Goal: Task Accomplishment & Management: Use online tool/utility

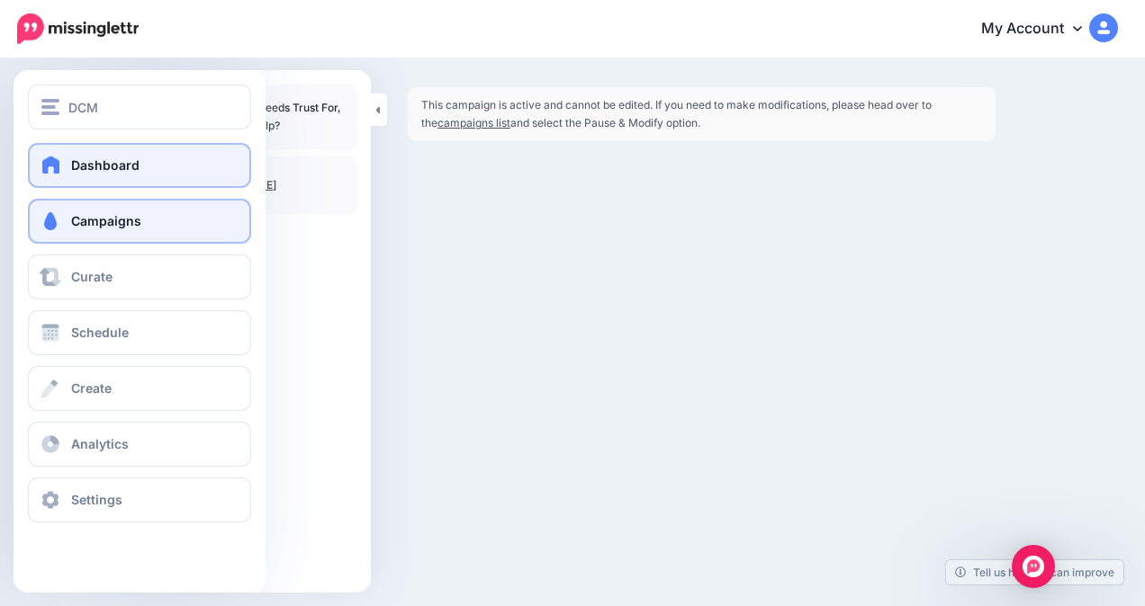
click at [62, 169] on span at bounding box center [51, 165] width 23 height 18
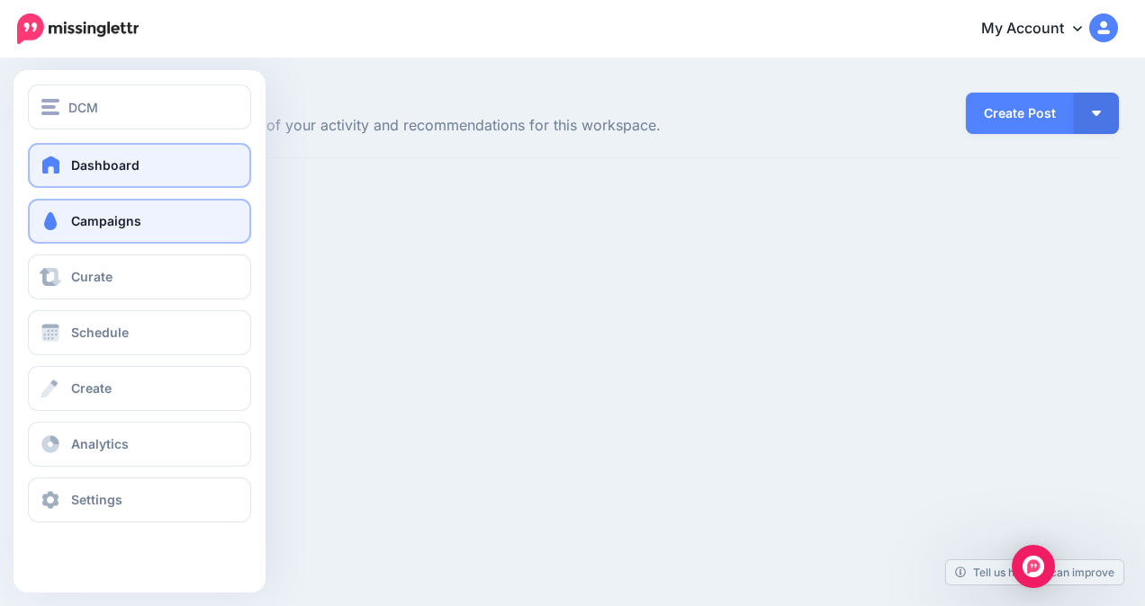
click at [94, 219] on span "Campaigns" at bounding box center [106, 220] width 70 height 15
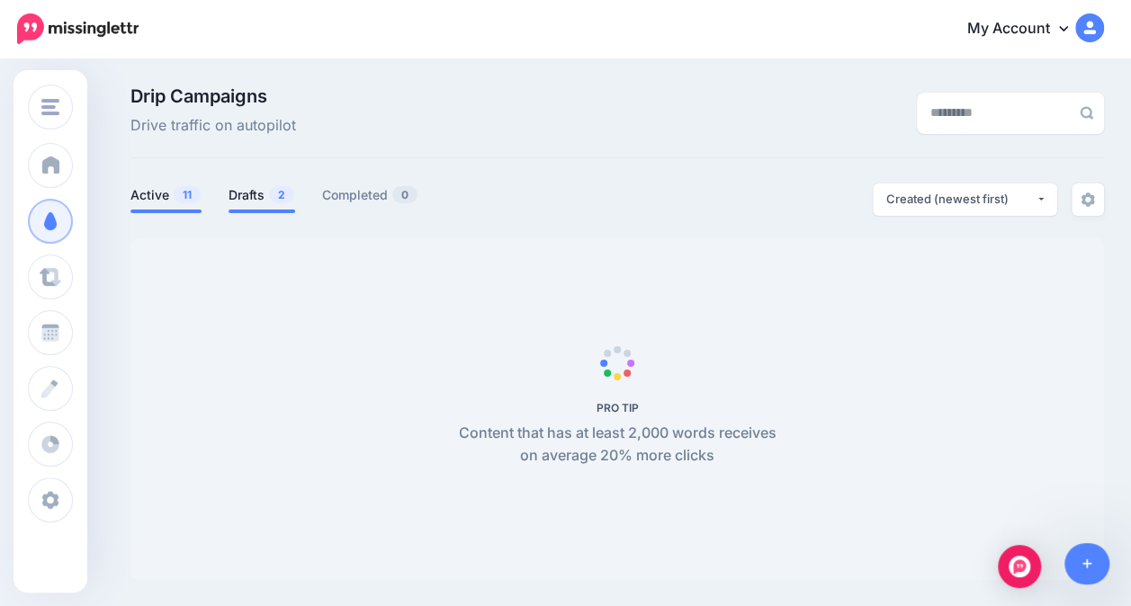
click at [253, 196] on link "Drafts 2" at bounding box center [262, 195] width 67 height 22
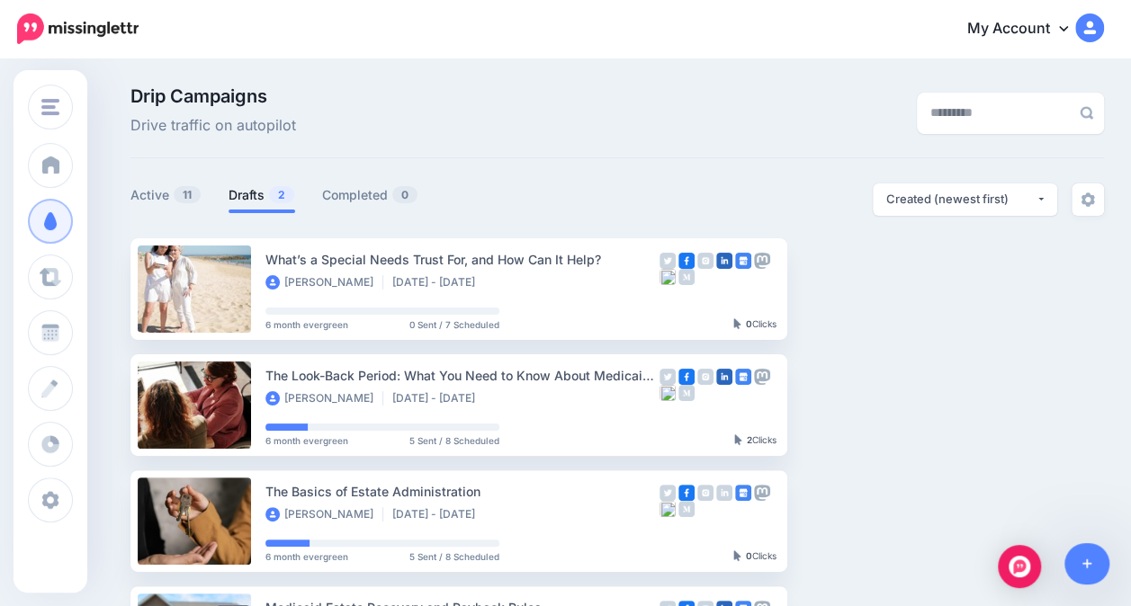
click at [256, 193] on link "Drafts 2" at bounding box center [262, 195] width 67 height 22
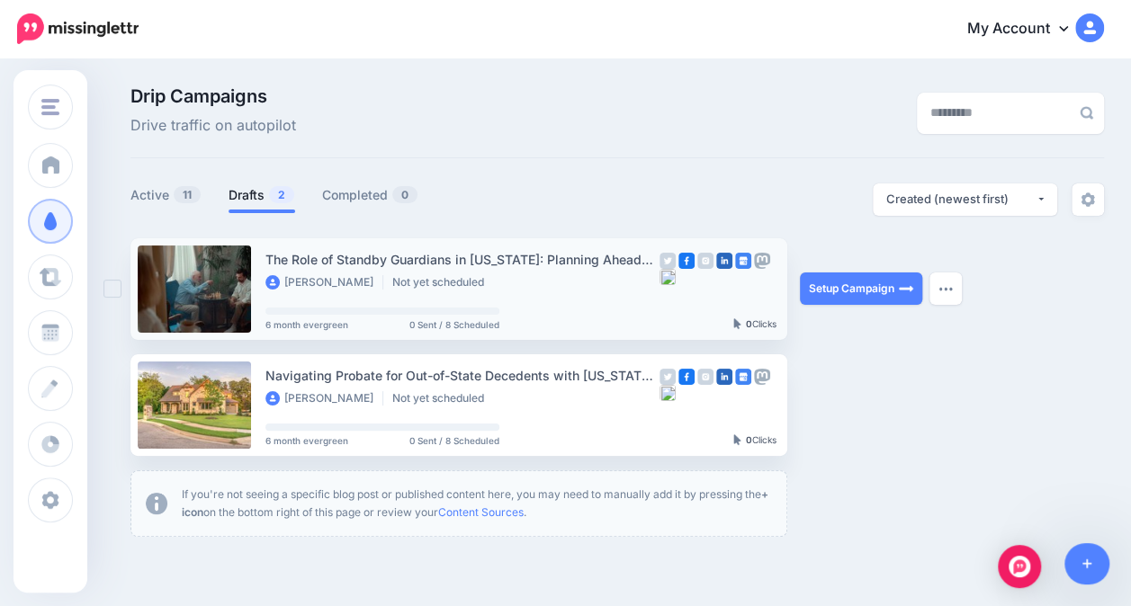
click at [435, 283] on li "Not yet scheduled" at bounding box center [442, 282] width 101 height 14
click at [948, 295] on button "button" at bounding box center [946, 289] width 32 height 32
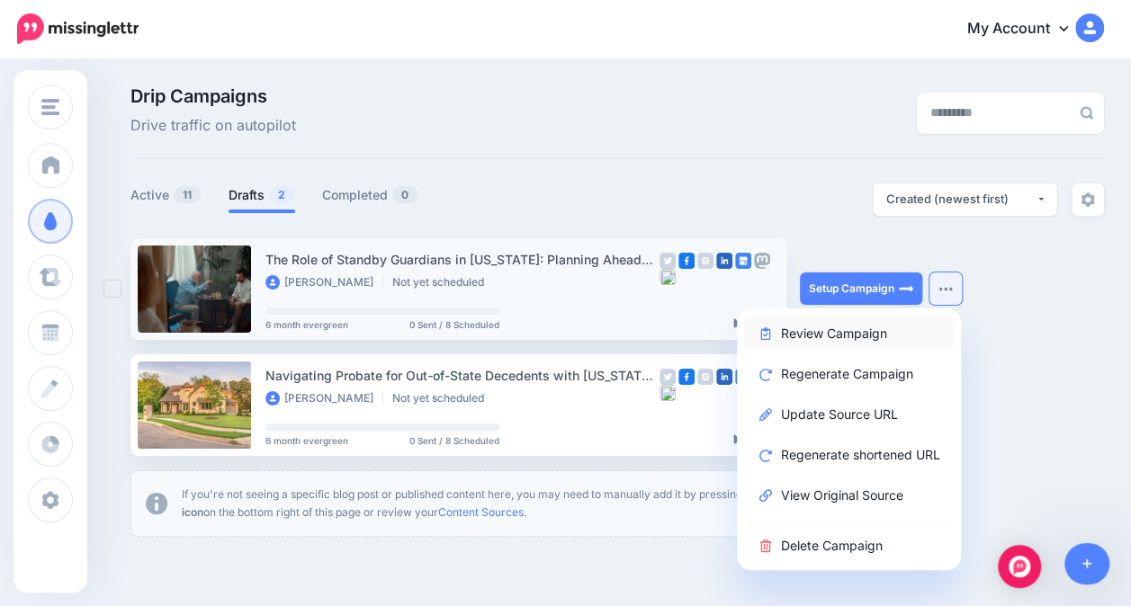
click at [872, 340] on link "Review Campaign" at bounding box center [849, 333] width 210 height 35
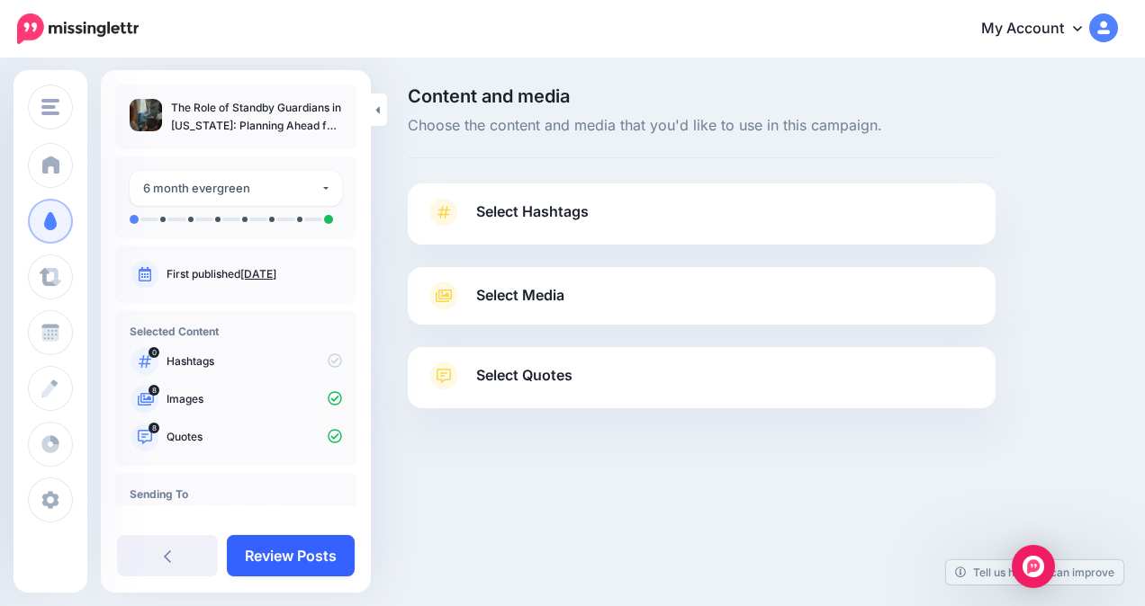
click at [266, 559] on link "Review Posts" at bounding box center [291, 555] width 128 height 41
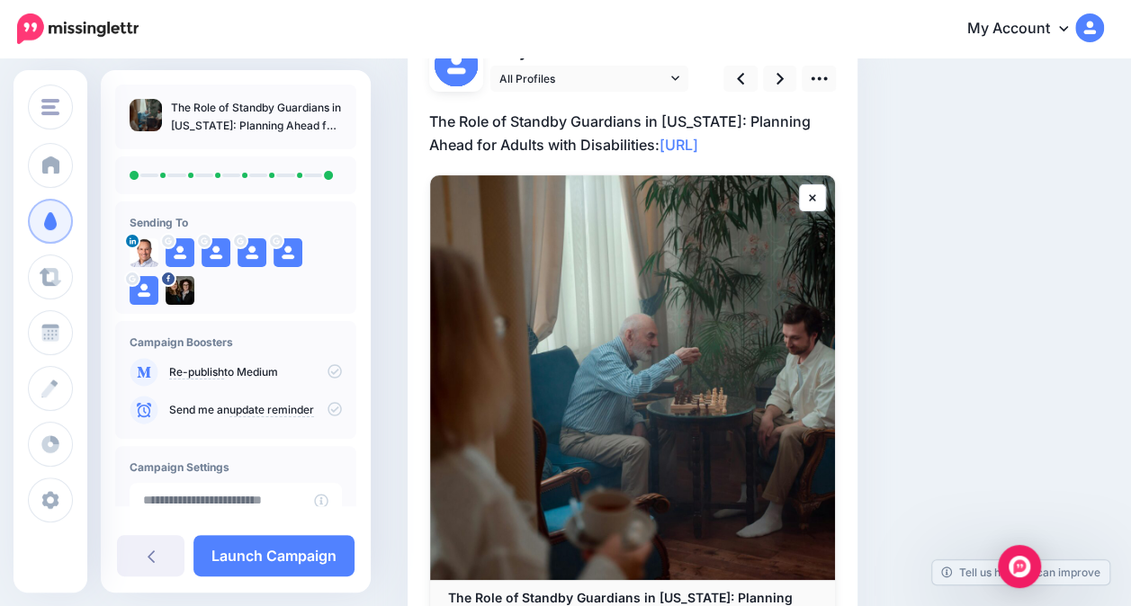
scroll to position [124, 0]
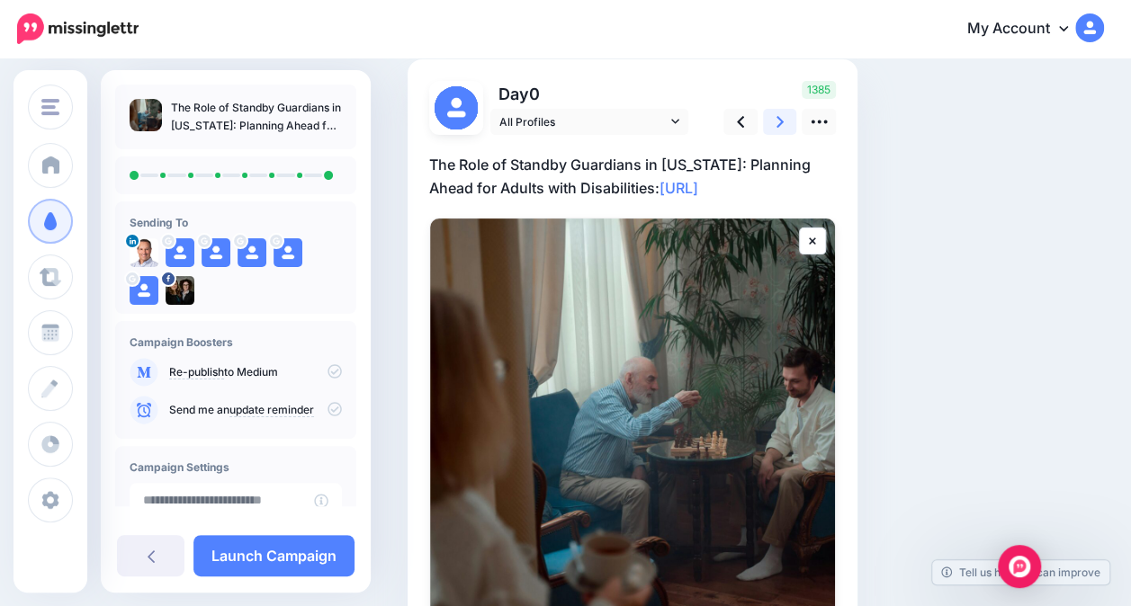
click at [779, 116] on icon at bounding box center [780, 121] width 7 height 19
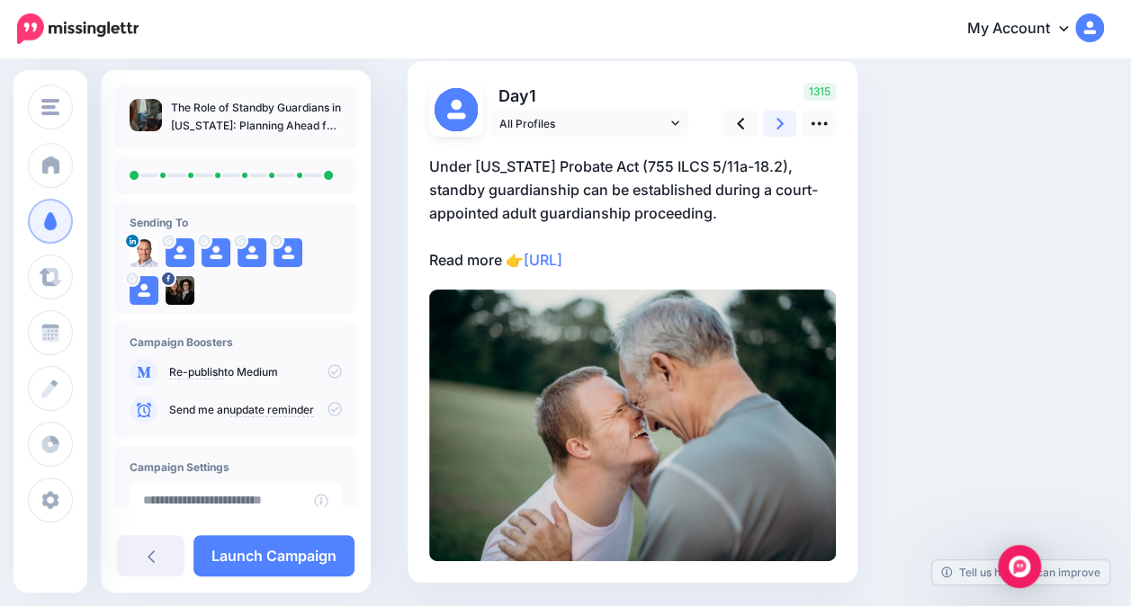
scroll to position [107, 0]
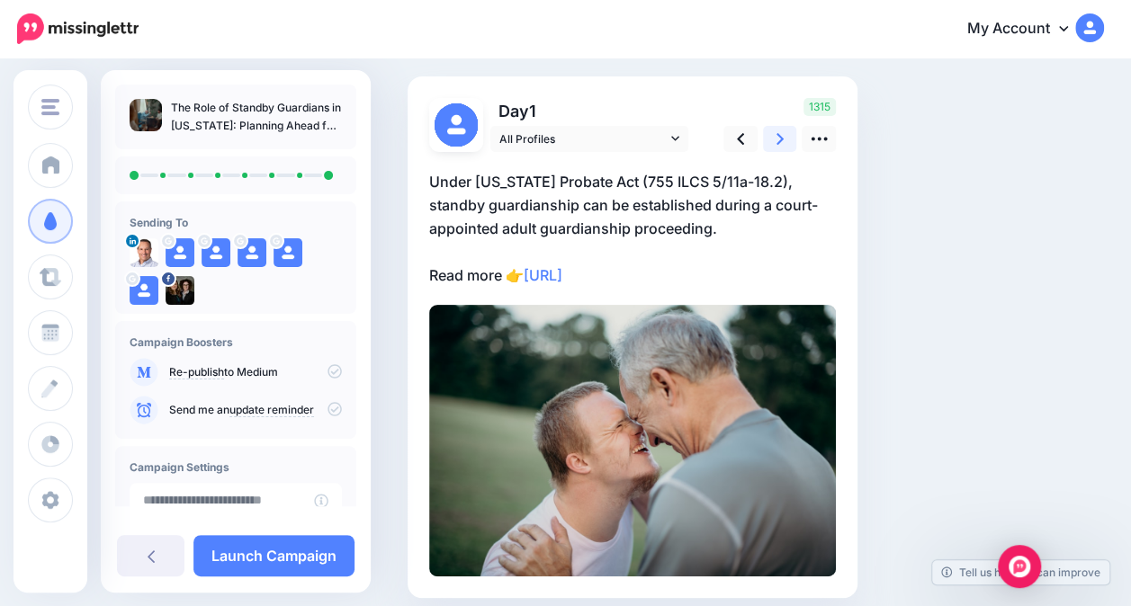
click at [784, 140] on link at bounding box center [780, 139] width 34 height 26
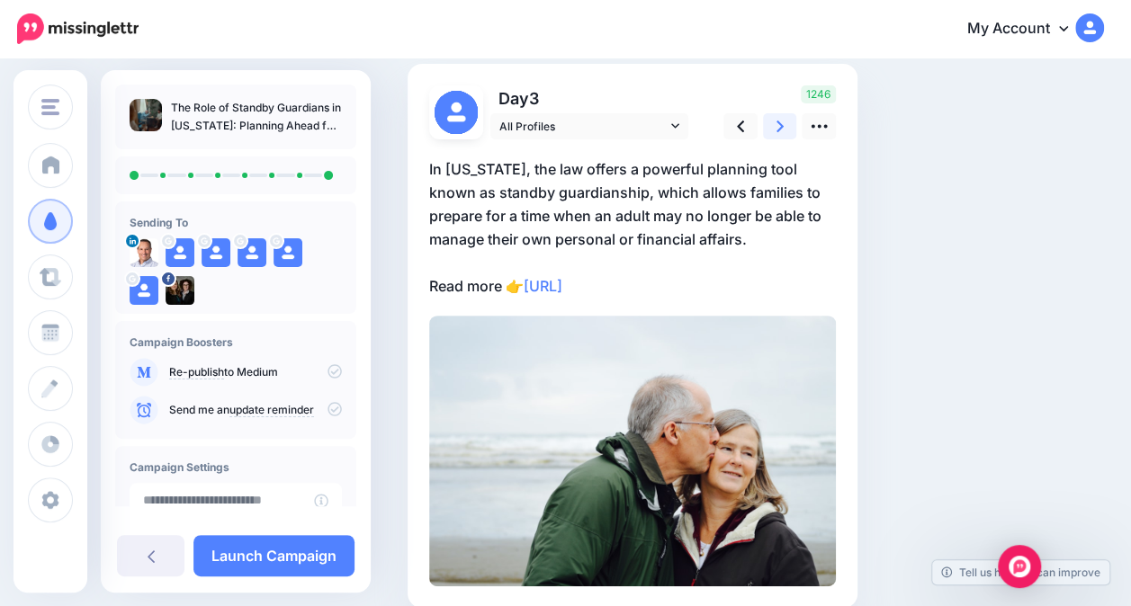
scroll to position [104, 0]
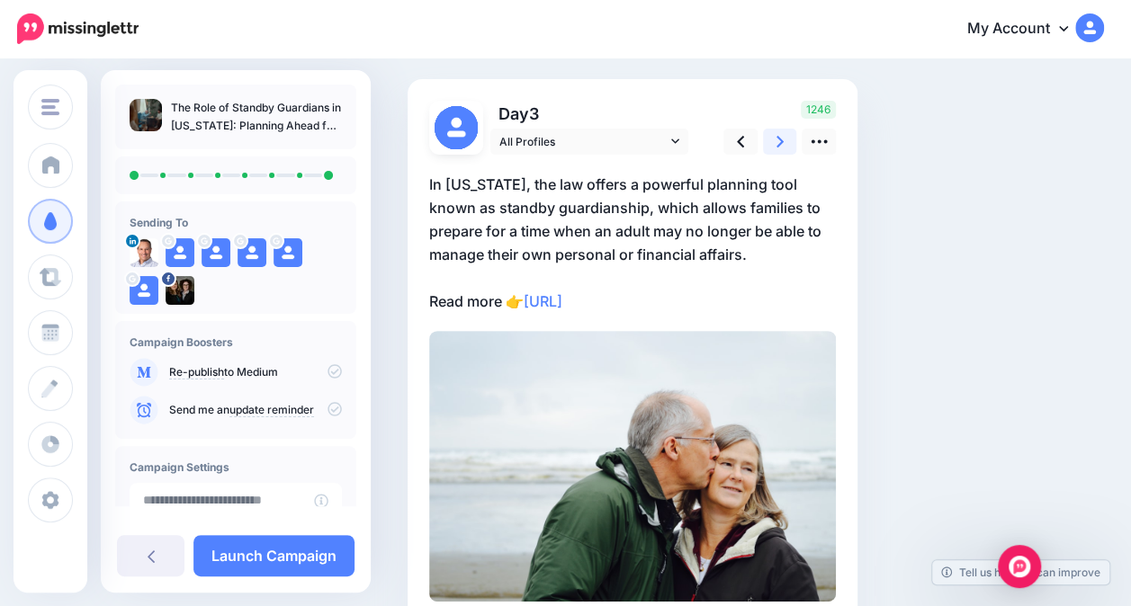
click at [783, 145] on link at bounding box center [780, 142] width 34 height 26
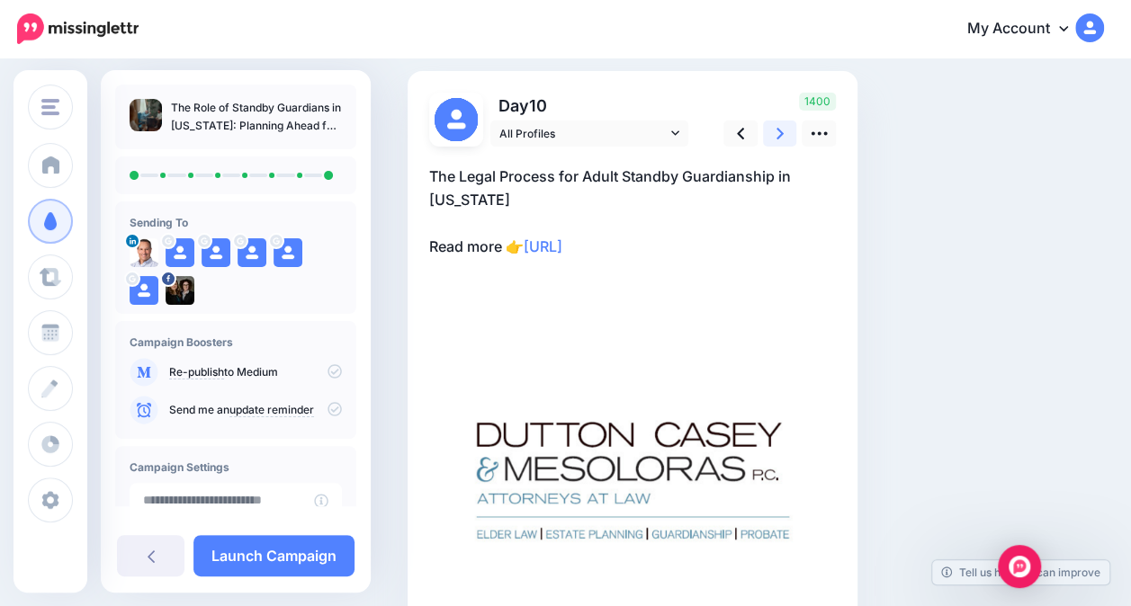
scroll to position [112, 0]
click at [772, 135] on link at bounding box center [780, 134] width 34 height 26
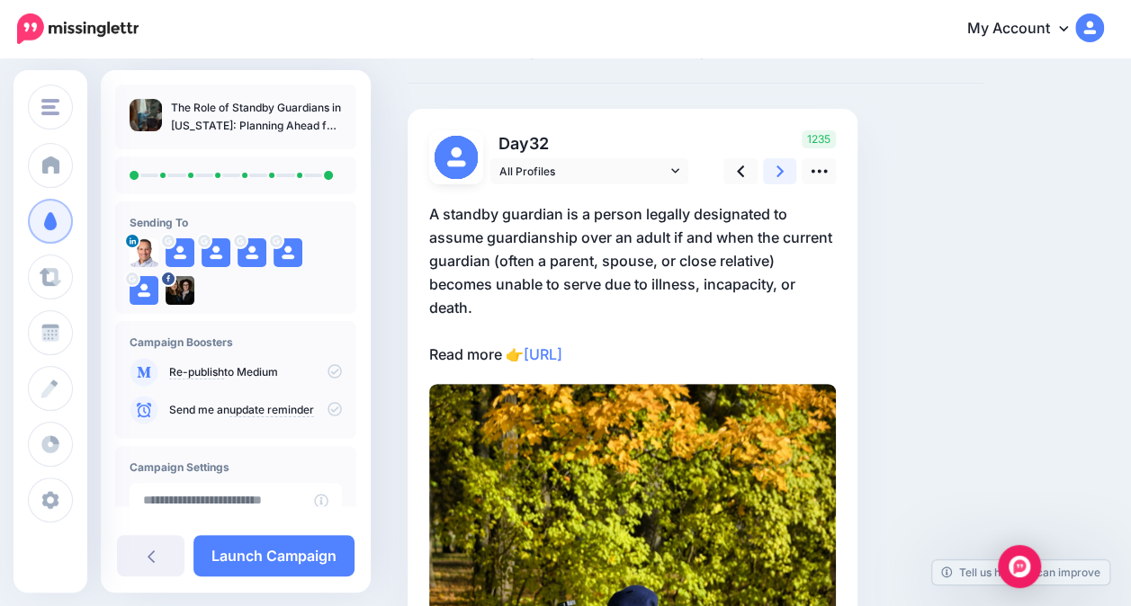
scroll to position [73, 0]
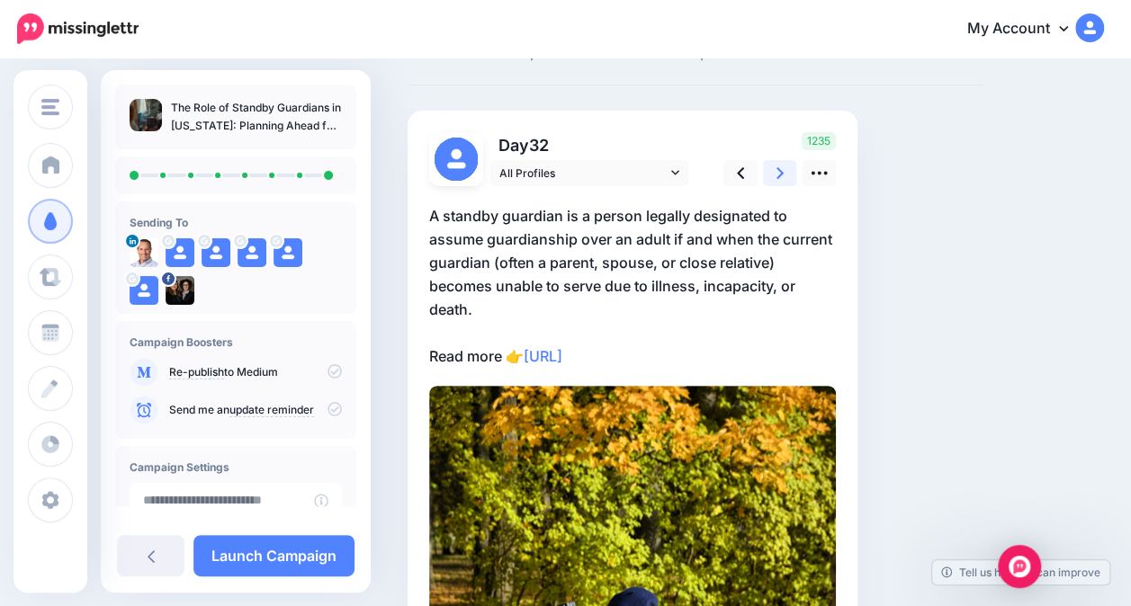
click at [770, 171] on link at bounding box center [780, 173] width 34 height 26
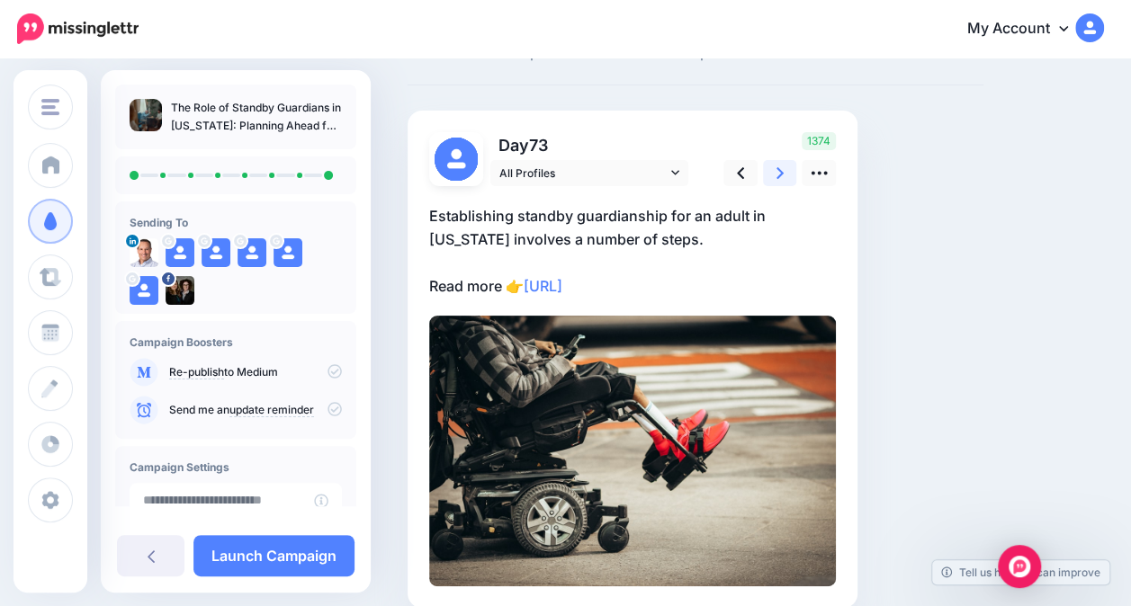
click at [779, 176] on icon at bounding box center [780, 173] width 7 height 12
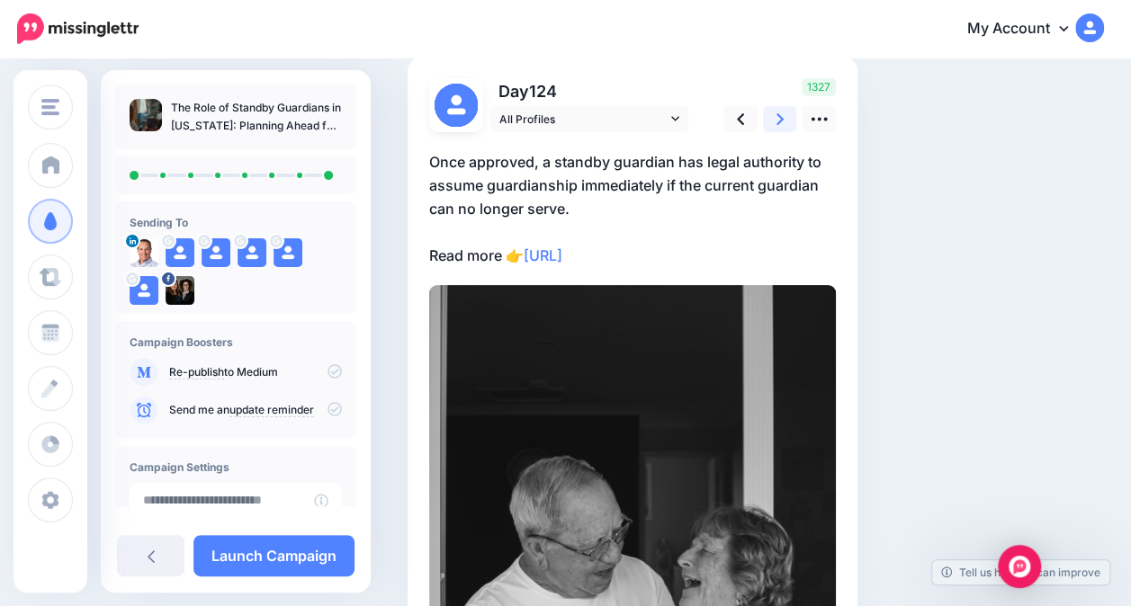
scroll to position [126, 0]
click at [779, 119] on icon at bounding box center [780, 120] width 7 height 19
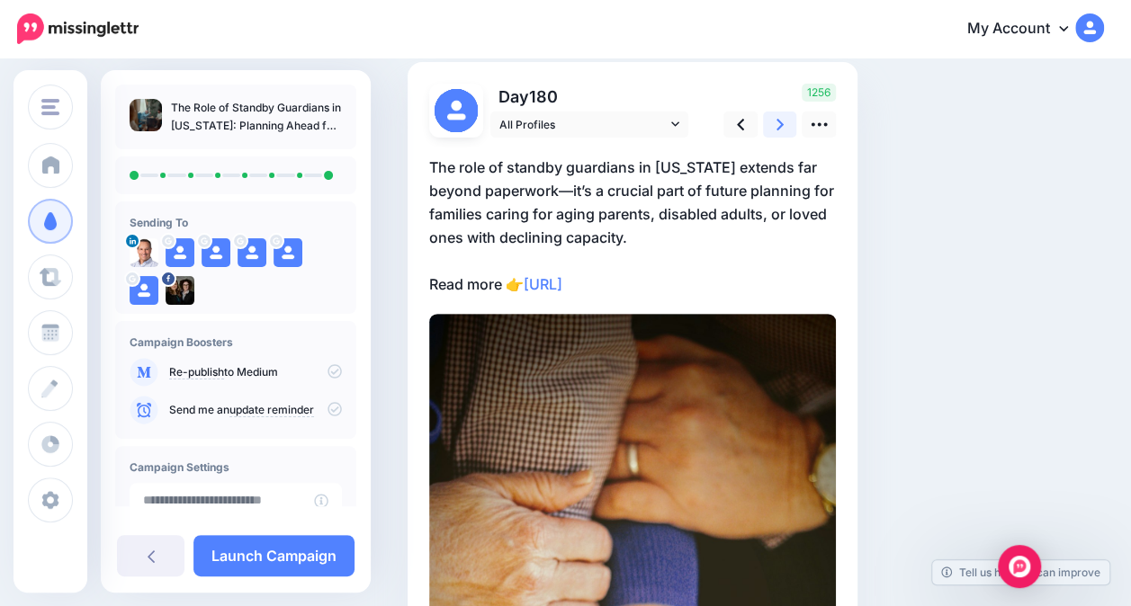
click at [778, 128] on icon at bounding box center [780, 125] width 7 height 12
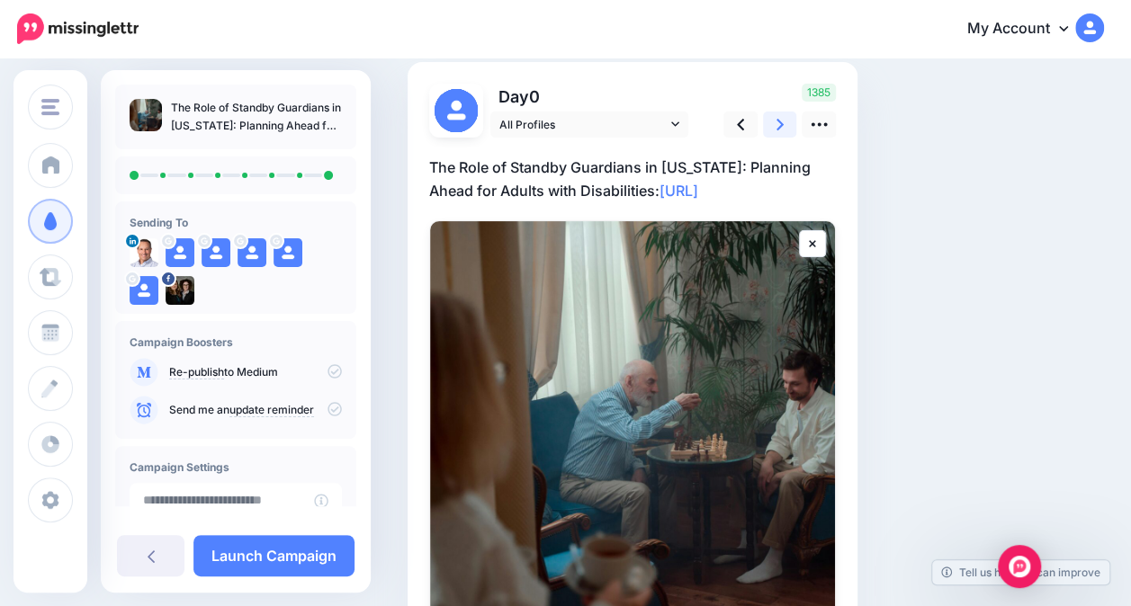
scroll to position [311, 0]
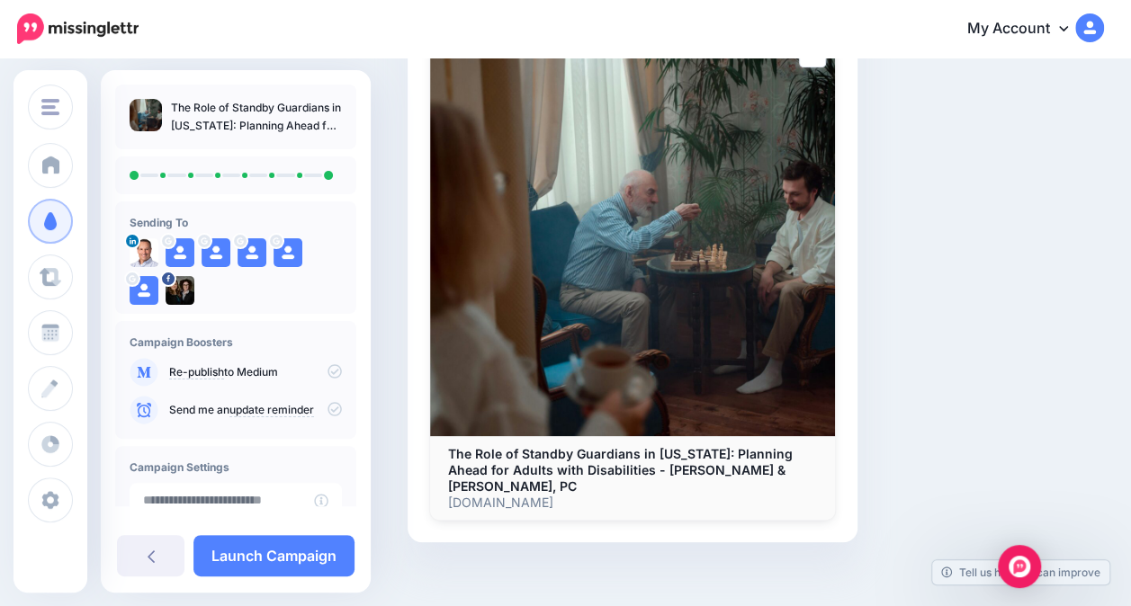
click at [714, 355] on img at bounding box center [632, 233] width 405 height 405
click at [299, 561] on link "Launch Campaign" at bounding box center [273, 555] width 161 height 41
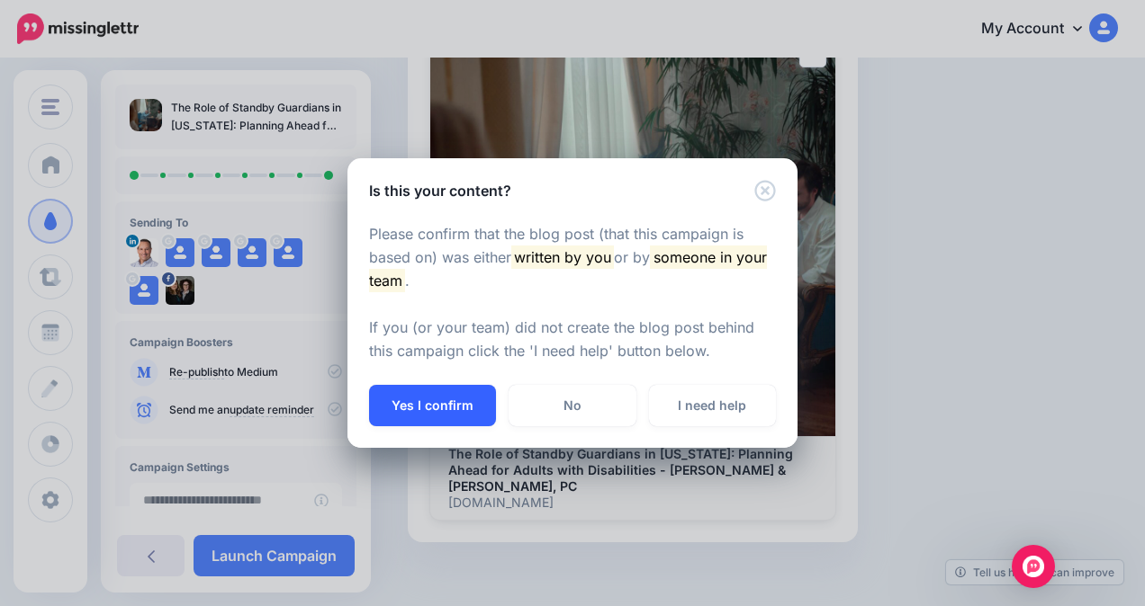
click at [424, 409] on button "Yes I confirm" at bounding box center [432, 405] width 127 height 41
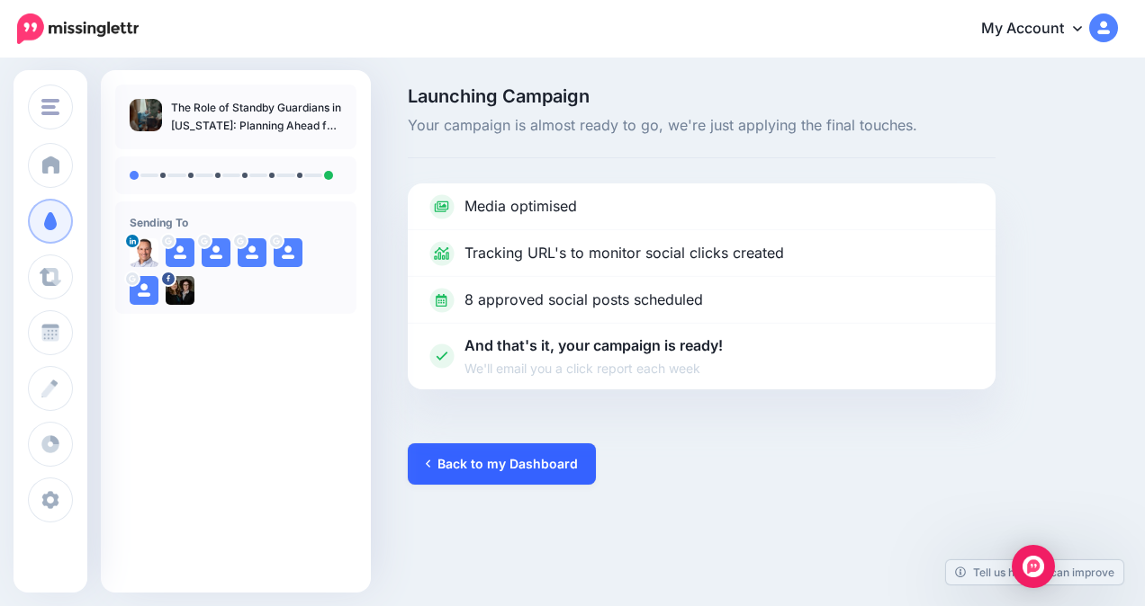
click at [441, 452] on link "Back to my Dashboard" at bounding box center [502, 464] width 188 height 41
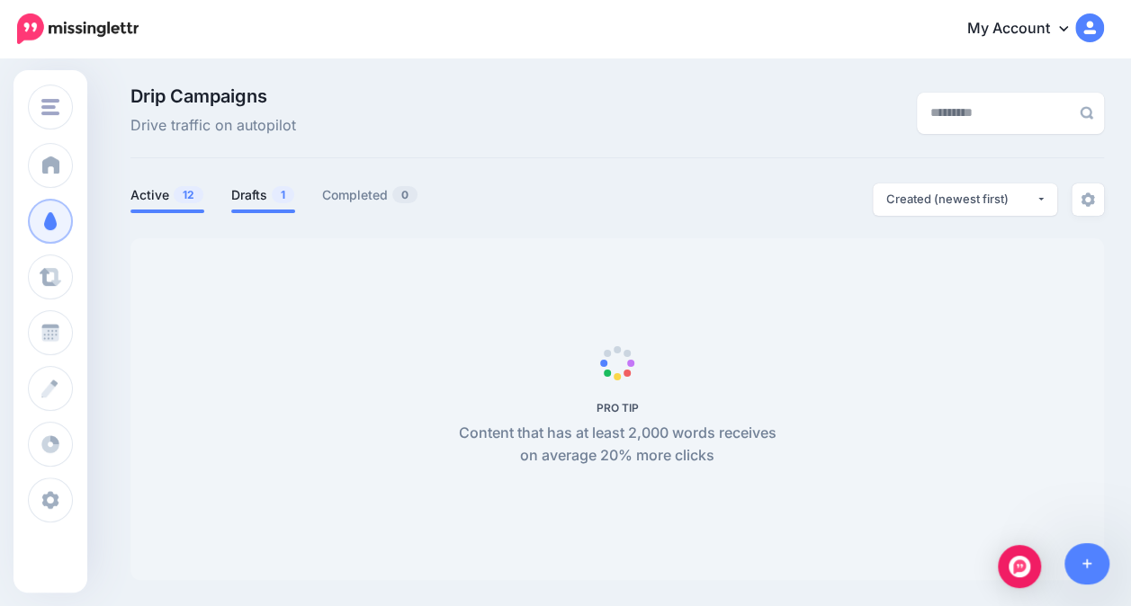
click at [261, 200] on link "Drafts 1" at bounding box center [263, 195] width 64 height 22
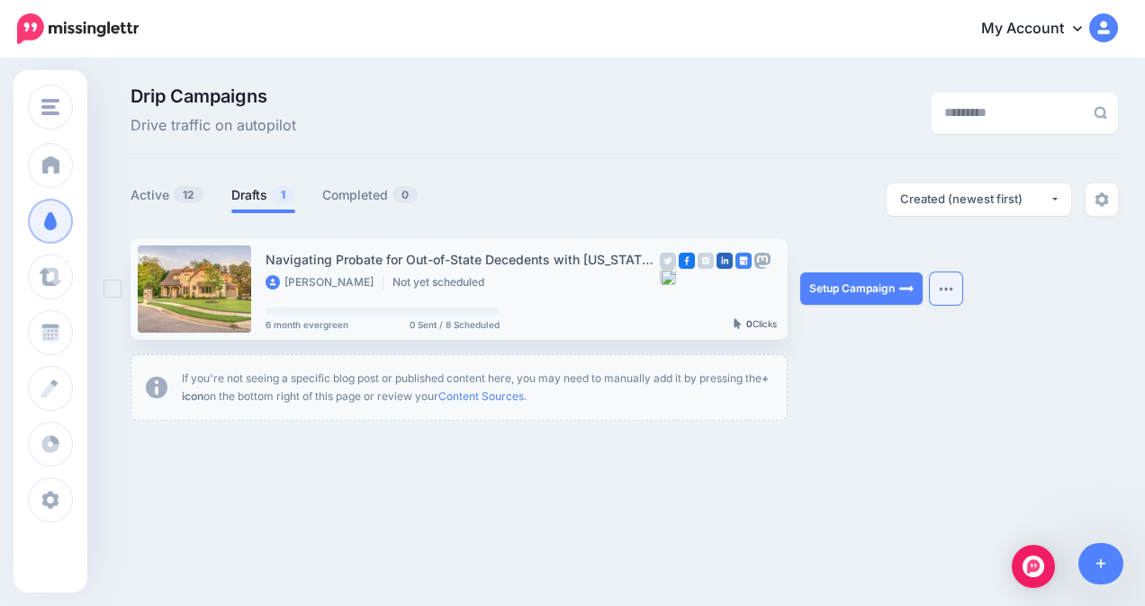
click at [945, 288] on img "button" at bounding box center [946, 288] width 14 height 5
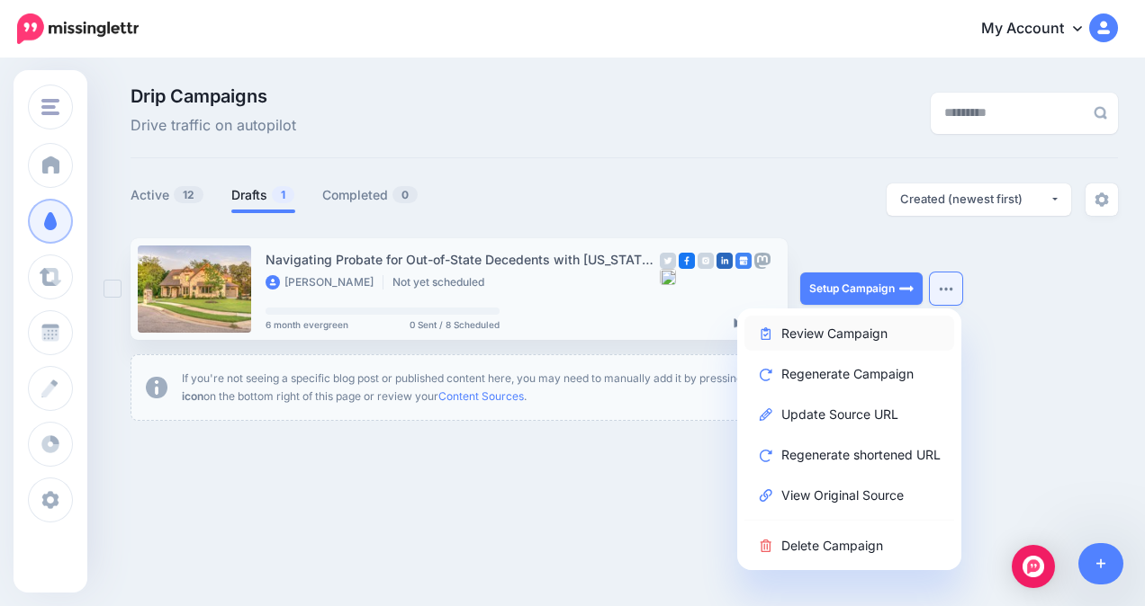
click at [822, 337] on link "Review Campaign" at bounding box center [849, 333] width 210 height 35
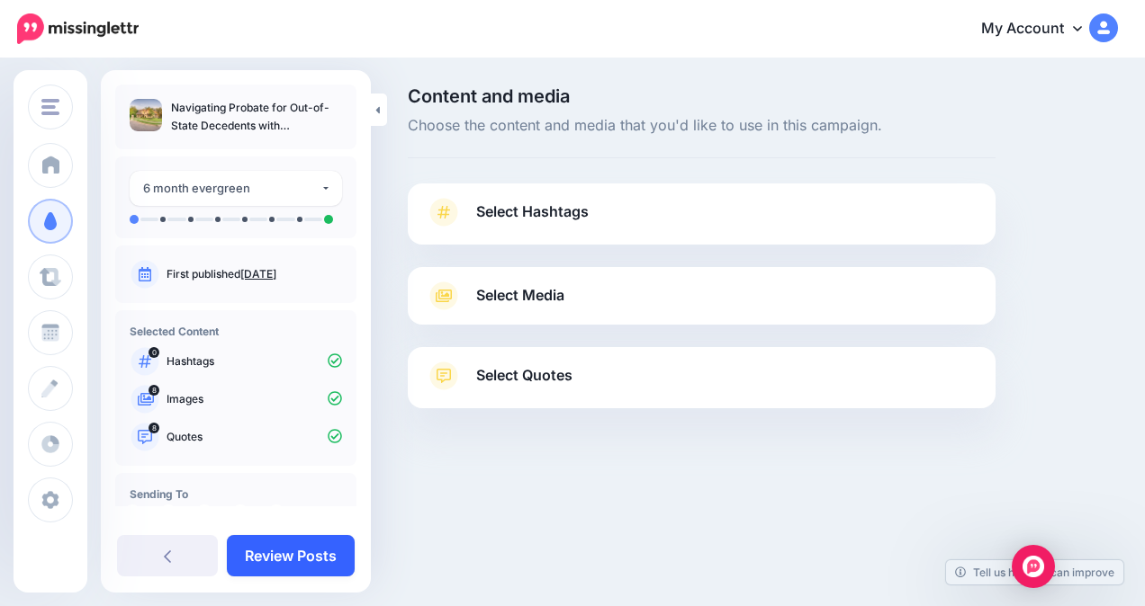
click at [304, 551] on link "Review Posts" at bounding box center [291, 555] width 128 height 41
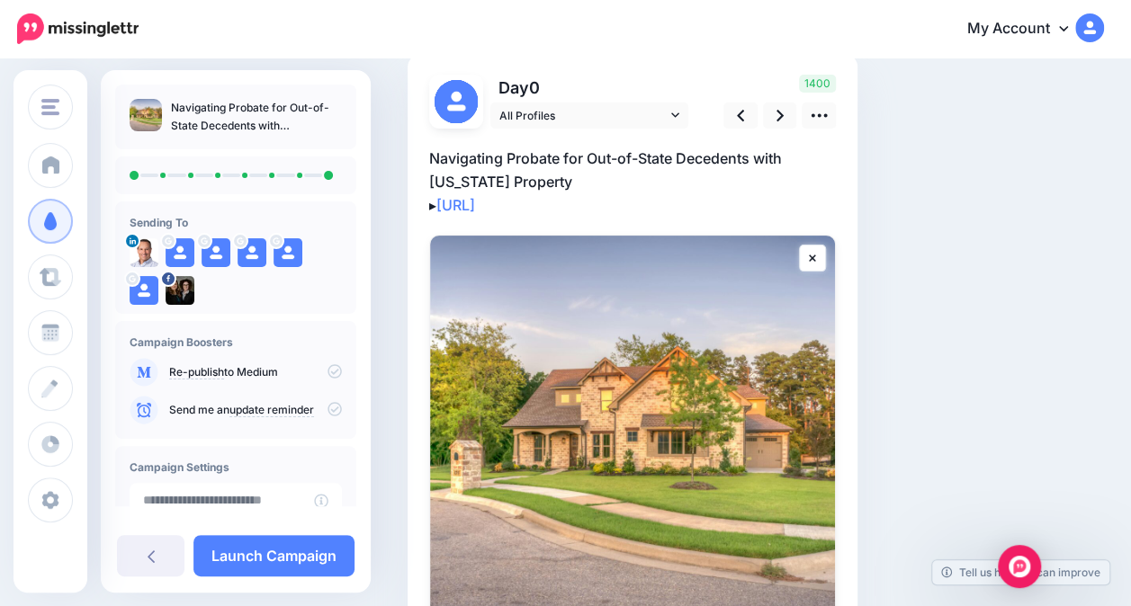
scroll to position [131, 0]
click at [783, 113] on link at bounding box center [780, 115] width 34 height 26
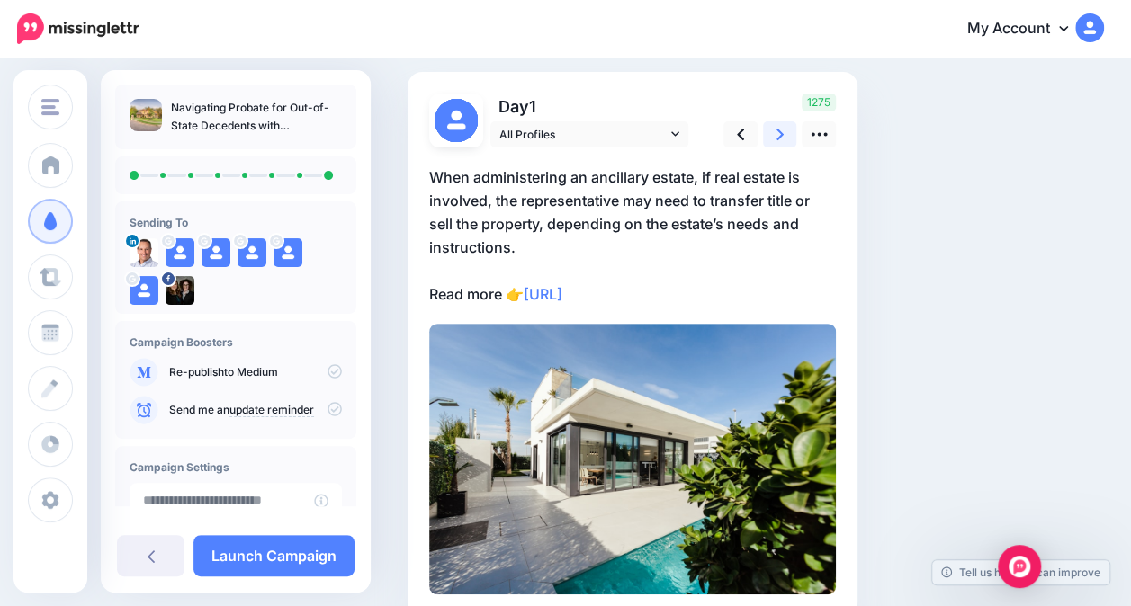
scroll to position [113, 0]
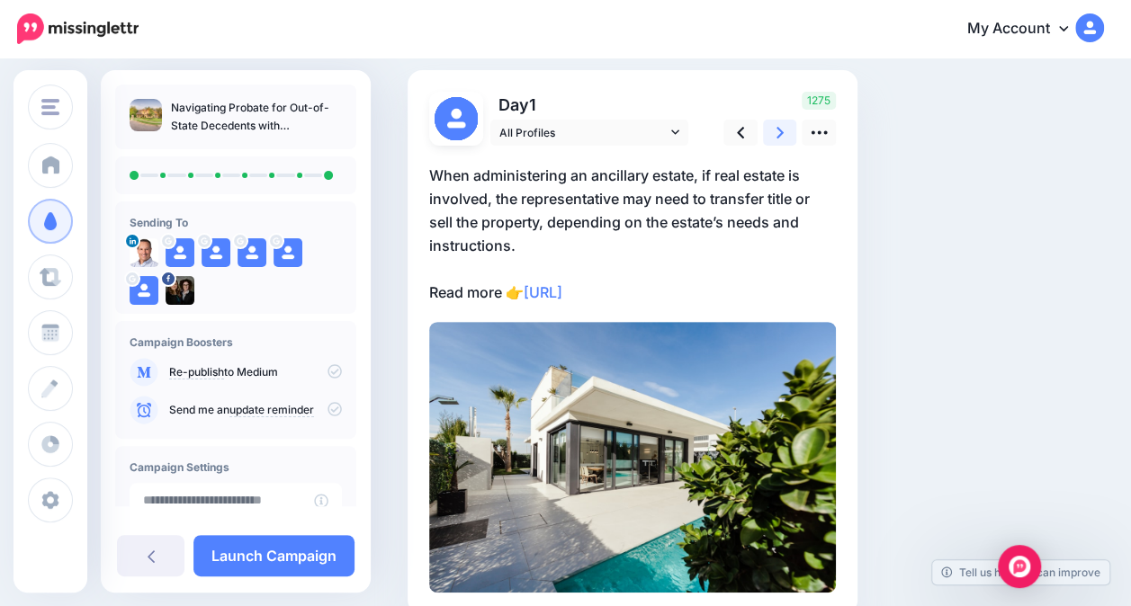
click at [777, 135] on icon at bounding box center [780, 132] width 7 height 19
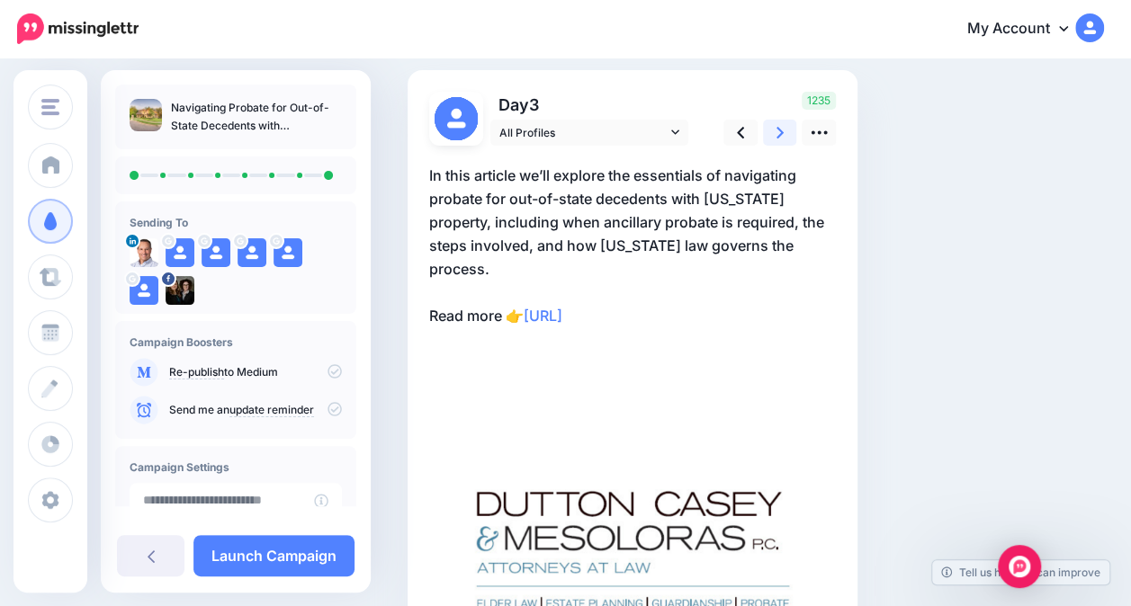
click at [777, 135] on icon at bounding box center [780, 132] width 7 height 19
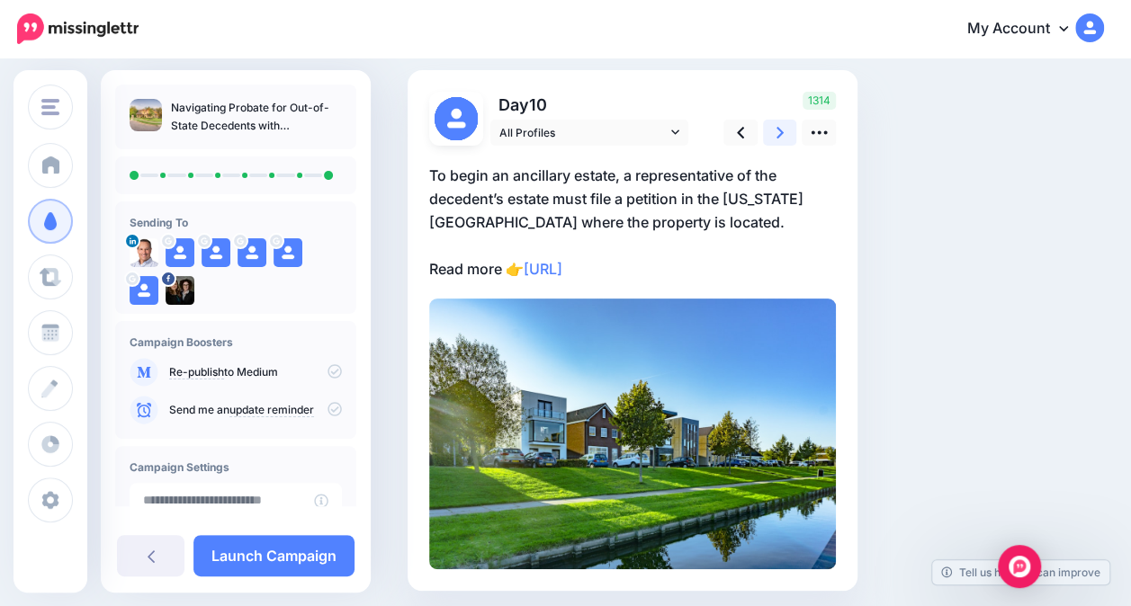
click at [777, 135] on icon at bounding box center [780, 132] width 7 height 19
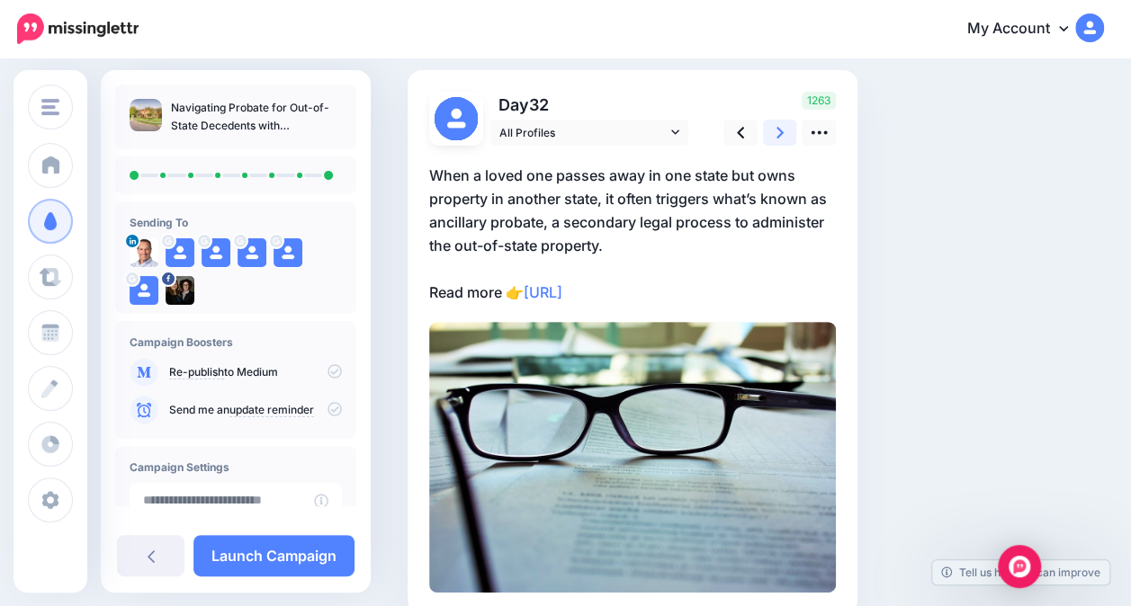
click at [777, 135] on icon at bounding box center [780, 132] width 7 height 19
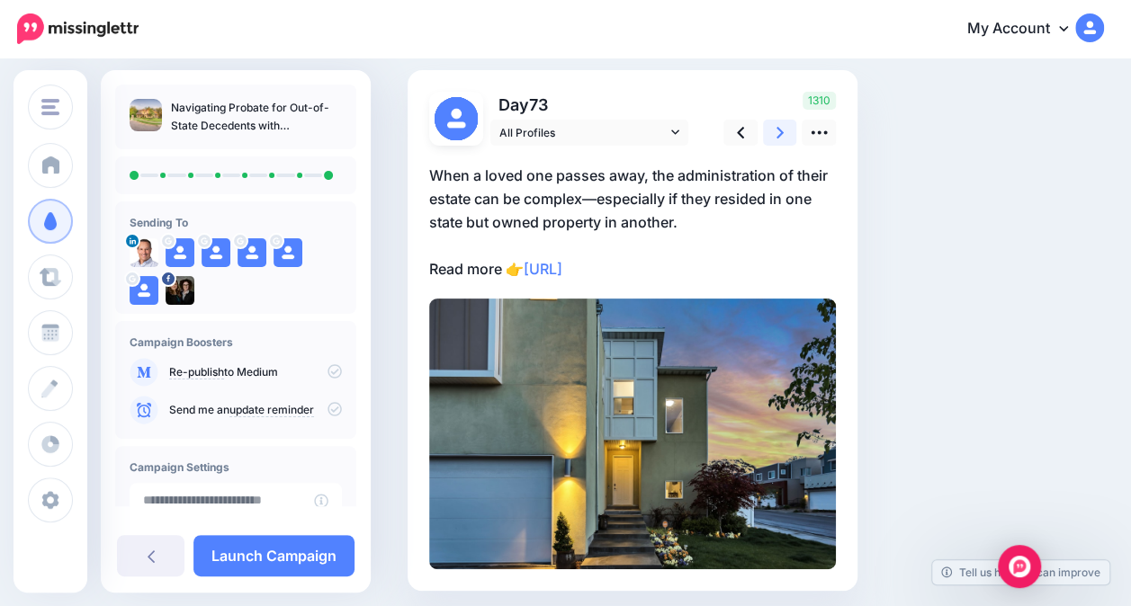
click at [777, 135] on icon at bounding box center [780, 132] width 7 height 19
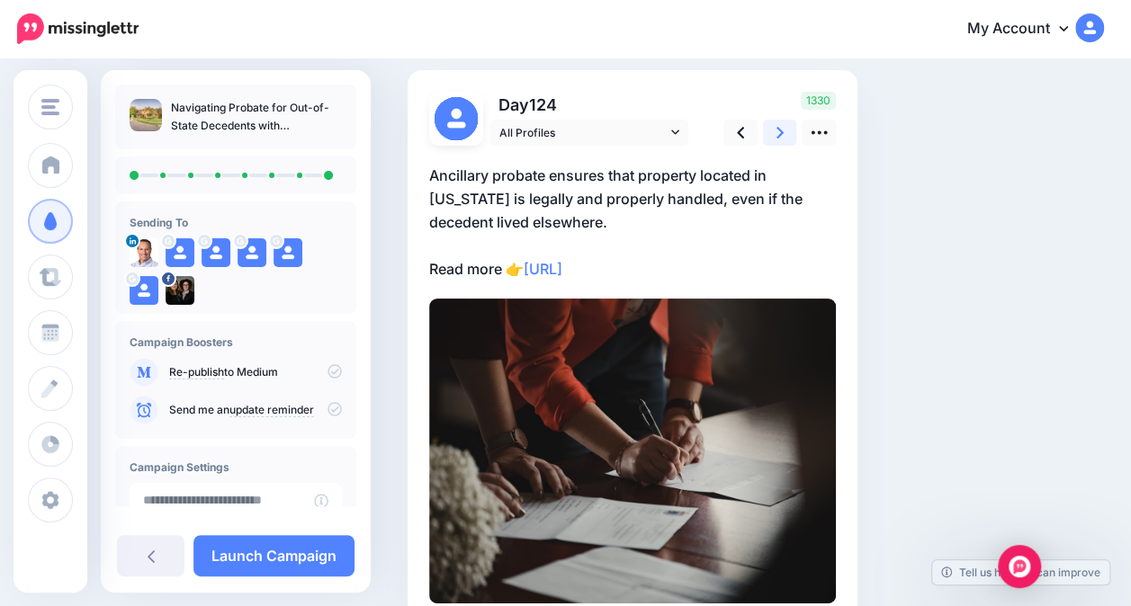
click at [777, 135] on icon at bounding box center [780, 132] width 7 height 19
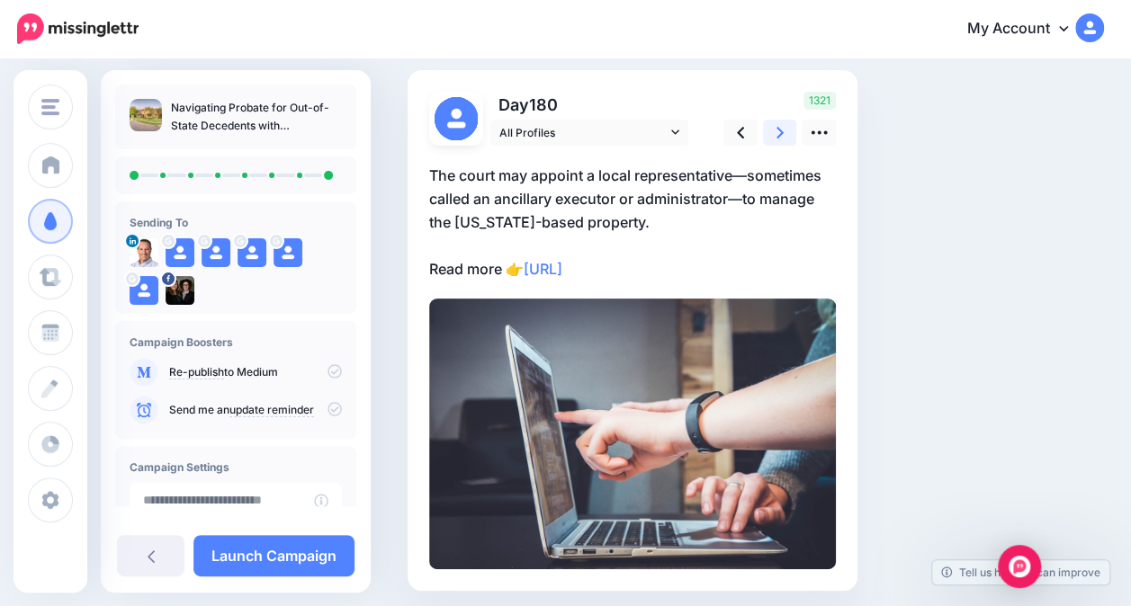
click at [777, 135] on icon at bounding box center [780, 132] width 7 height 19
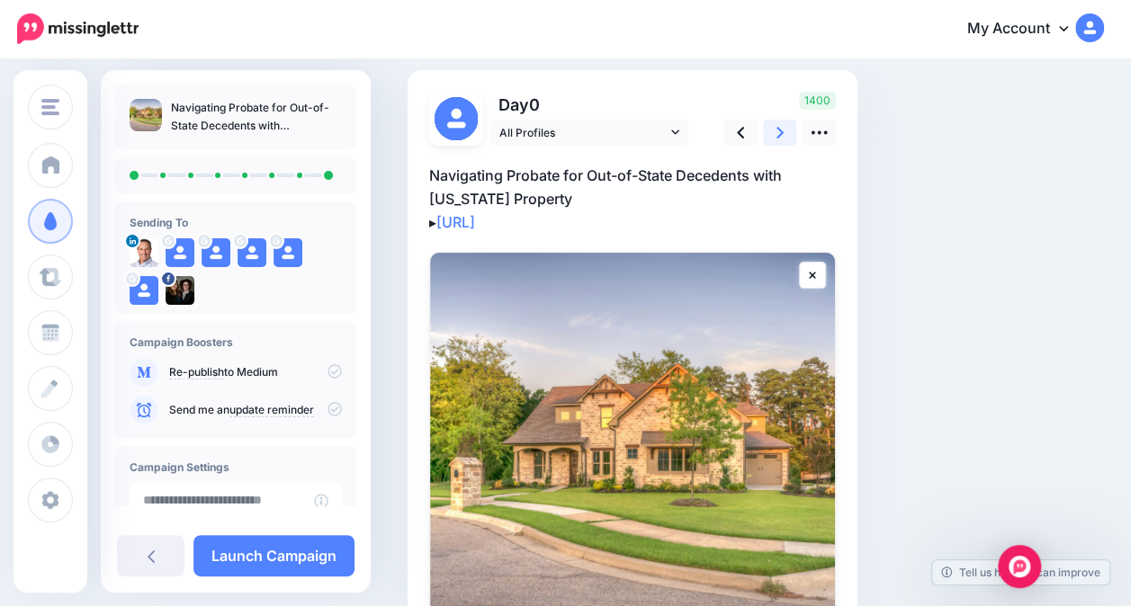
scroll to position [245, 0]
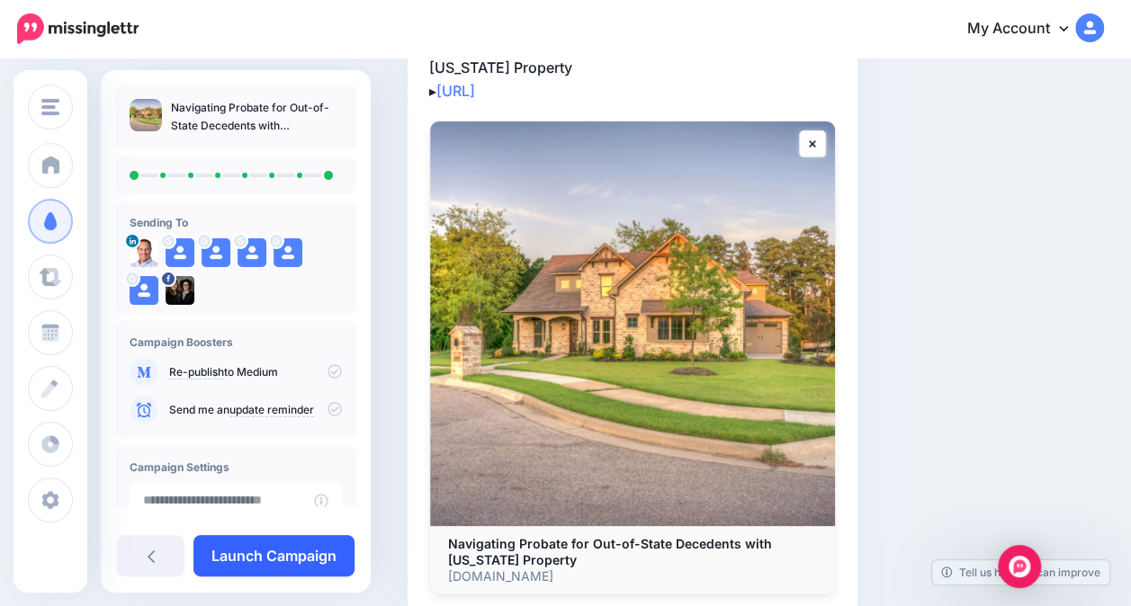
click at [259, 552] on link "Launch Campaign" at bounding box center [273, 555] width 161 height 41
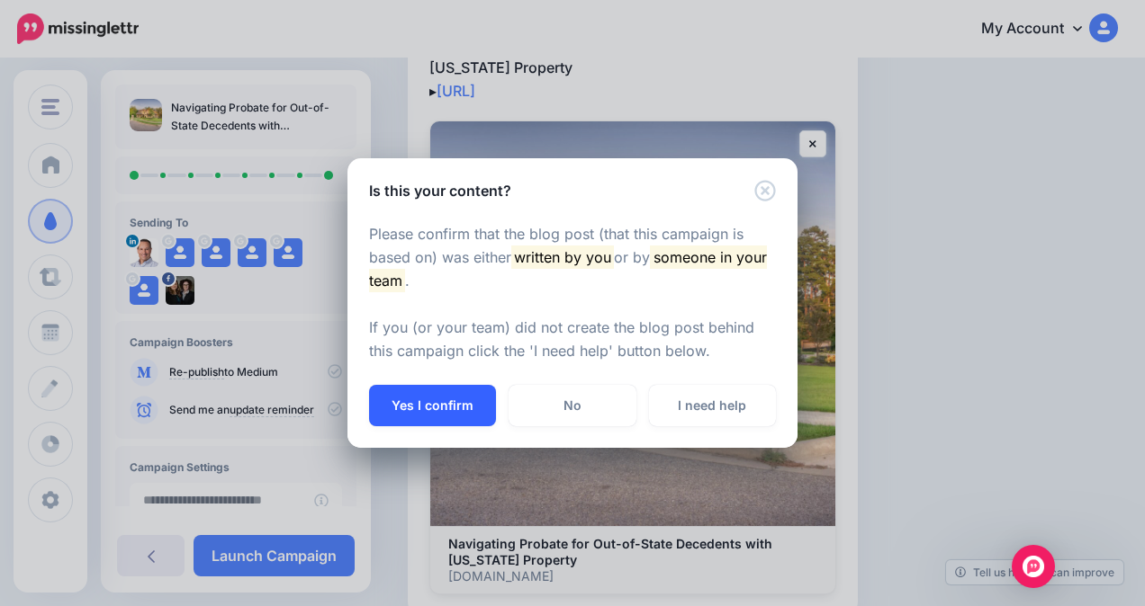
click at [424, 403] on button "Yes I confirm" at bounding box center [432, 405] width 127 height 41
